Goal: Check status

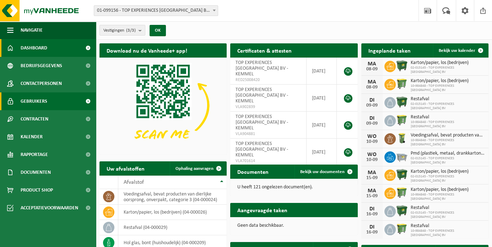
click at [65, 98] on link "Gebruikers" at bounding box center [48, 101] width 96 height 18
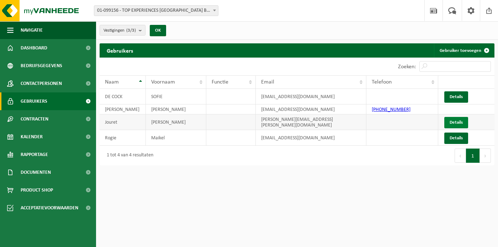
click at [461, 122] on link "Details" at bounding box center [456, 122] width 24 height 11
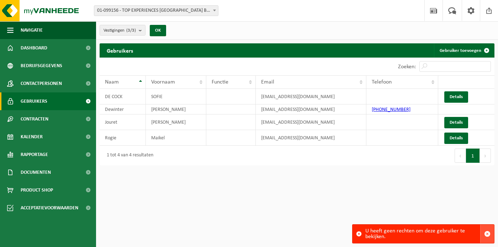
click at [487, 233] on span "button" at bounding box center [487, 234] width 6 height 6
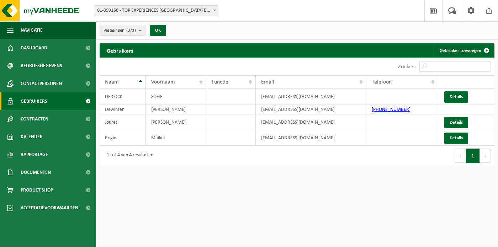
click at [269, 203] on html "Vestiging: 01-099156 - TOP EXPERIENCES BELGIUM BV - KEMMEL 10-984848 - TOP EXPE…" at bounding box center [249, 123] width 498 height 247
